Goal: Information Seeking & Learning: Learn about a topic

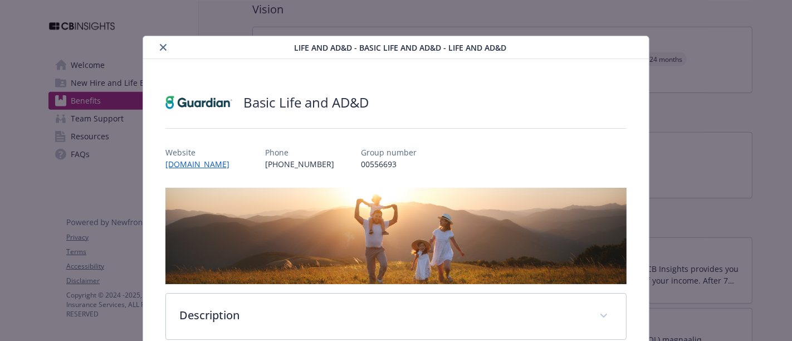
click at [160, 48] on icon "close" at bounding box center [163, 47] width 7 height 7
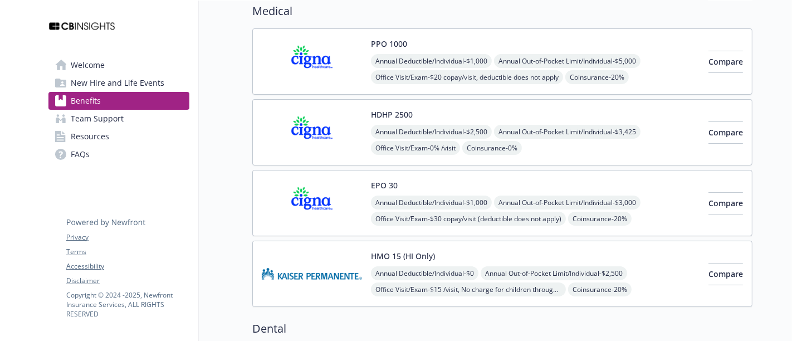
click at [337, 262] on img at bounding box center [312, 273] width 100 height 47
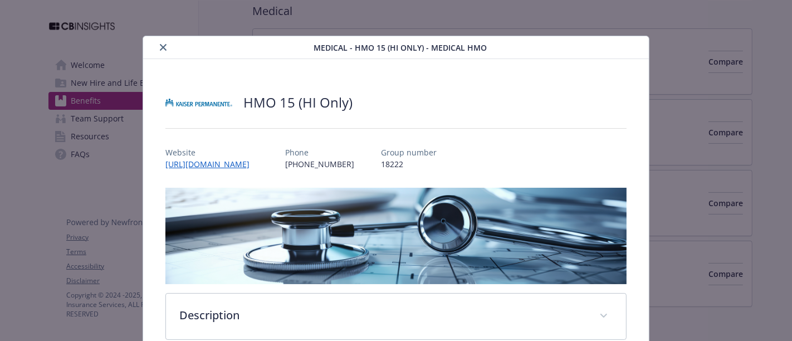
scroll to position [33, 0]
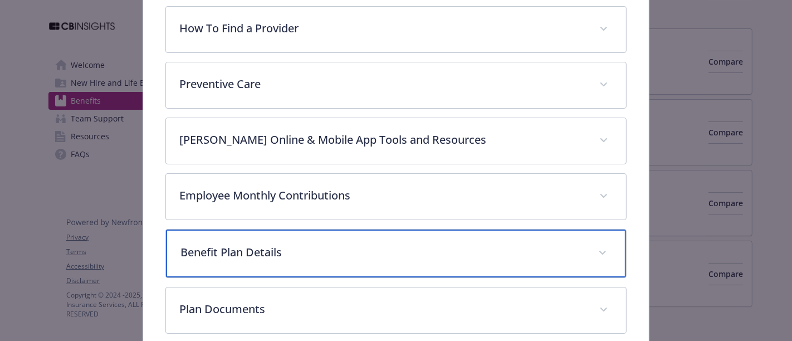
click at [301, 262] on div "Benefit Plan Details" at bounding box center [396, 253] width 460 height 48
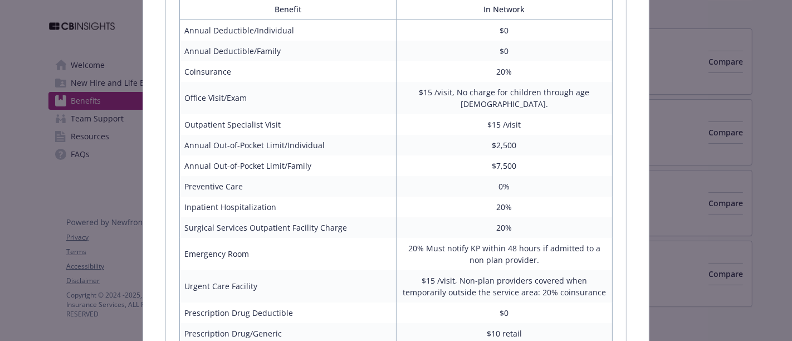
scroll to position [543, 0]
